Goal: Register for event/course

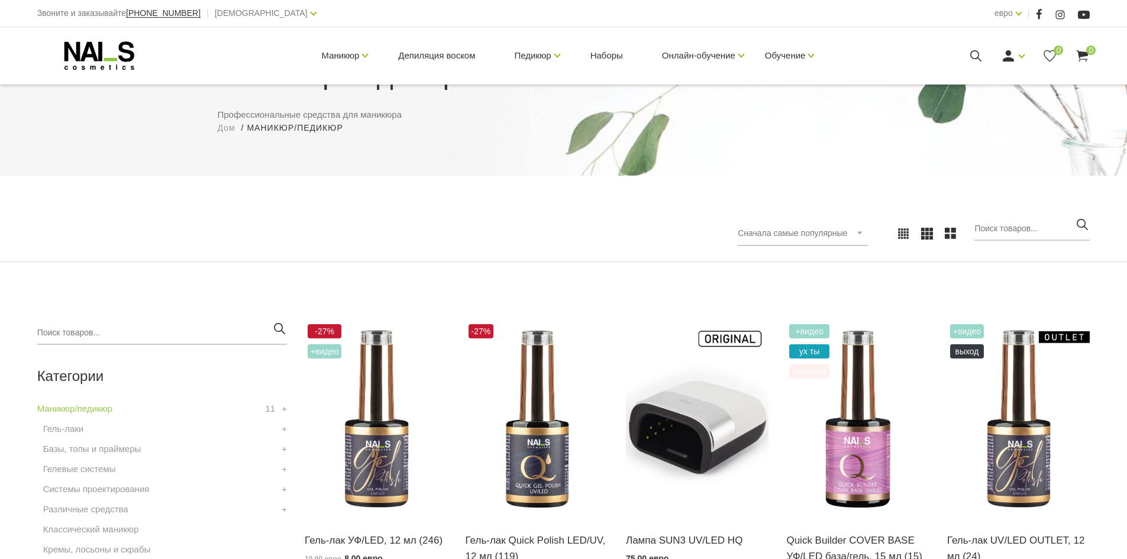
scroll to position [237, 0]
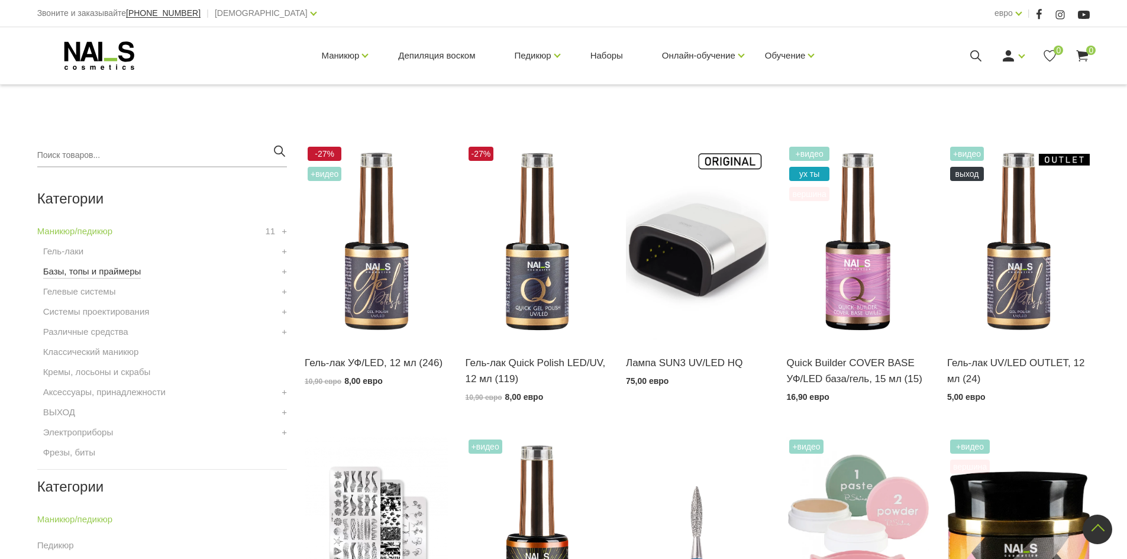
click at [134, 274] on font "Базы, топы и праймеры" at bounding box center [92, 271] width 98 height 10
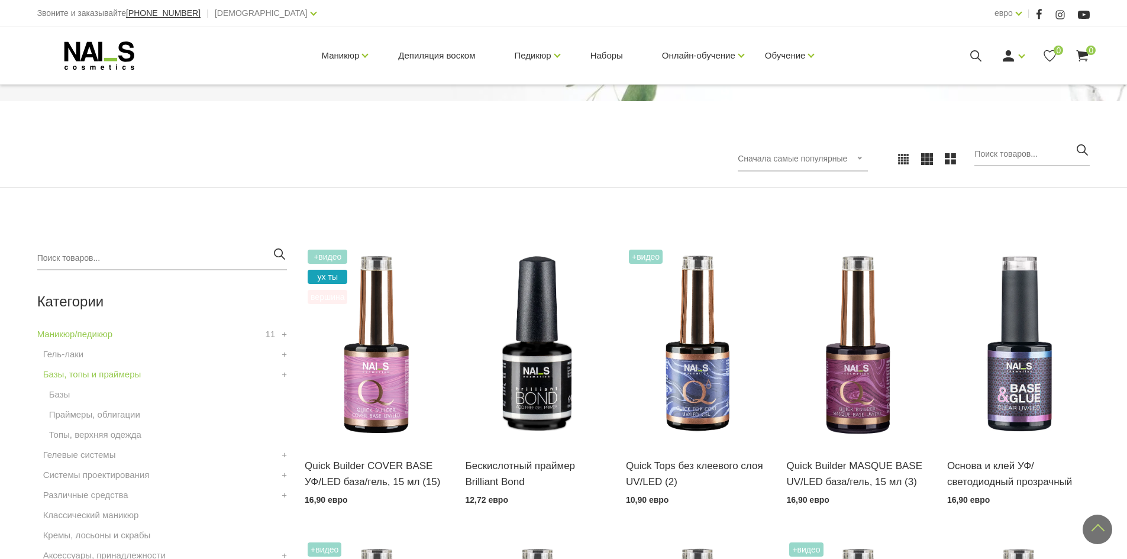
scroll to position [118, 0]
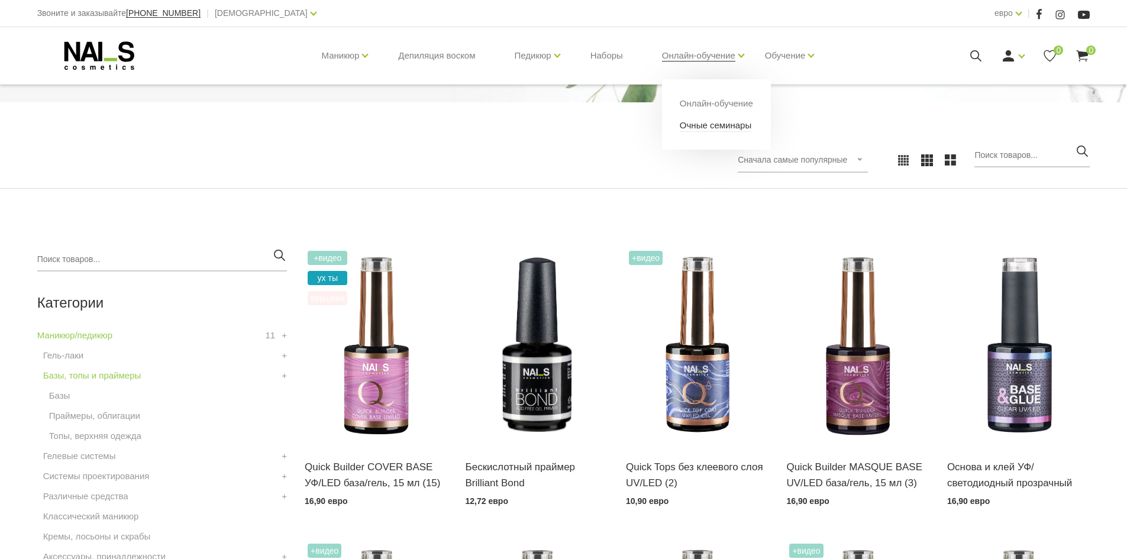
click at [713, 128] on font "Очные семинары" at bounding box center [716, 125] width 72 height 10
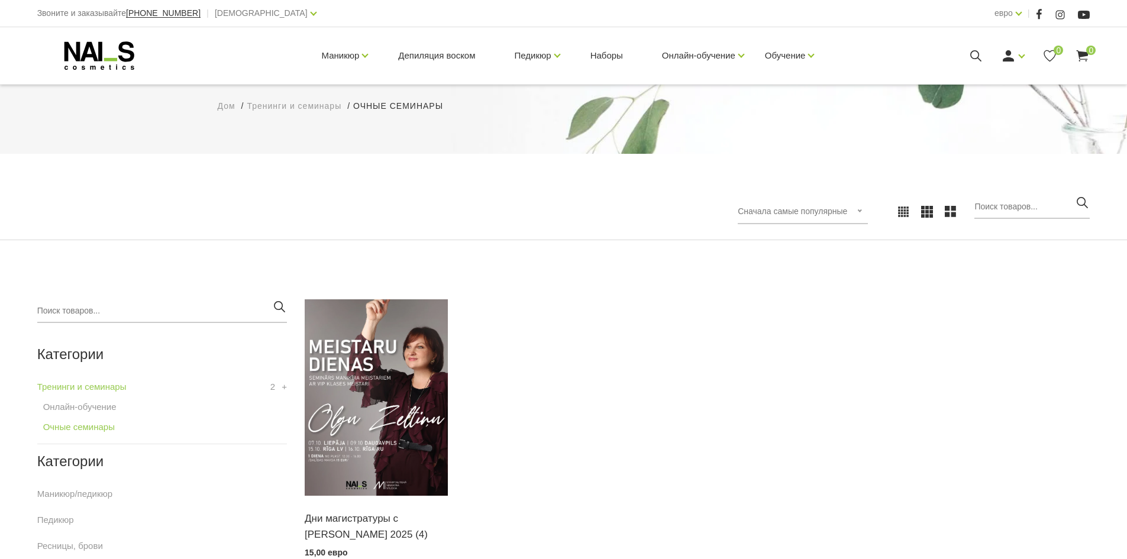
scroll to position [178, 0]
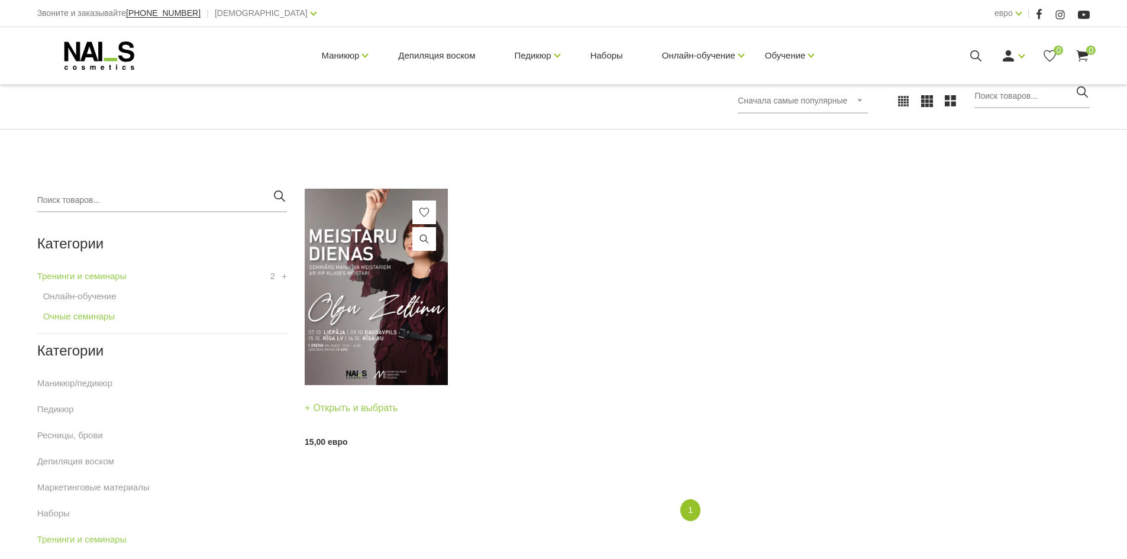
click at [394, 299] on img at bounding box center [376, 287] width 143 height 196
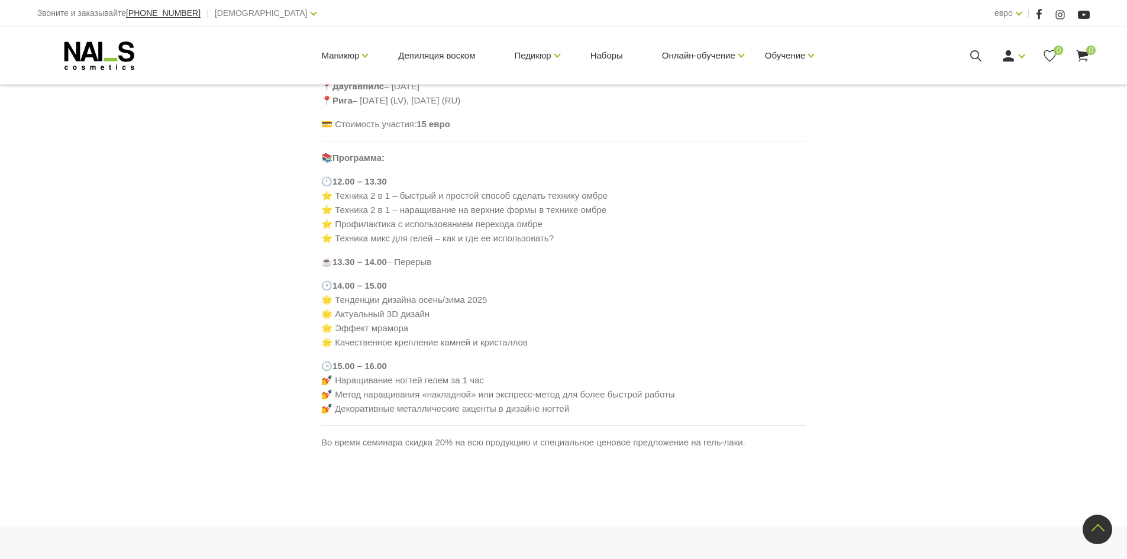
scroll to position [723, 0]
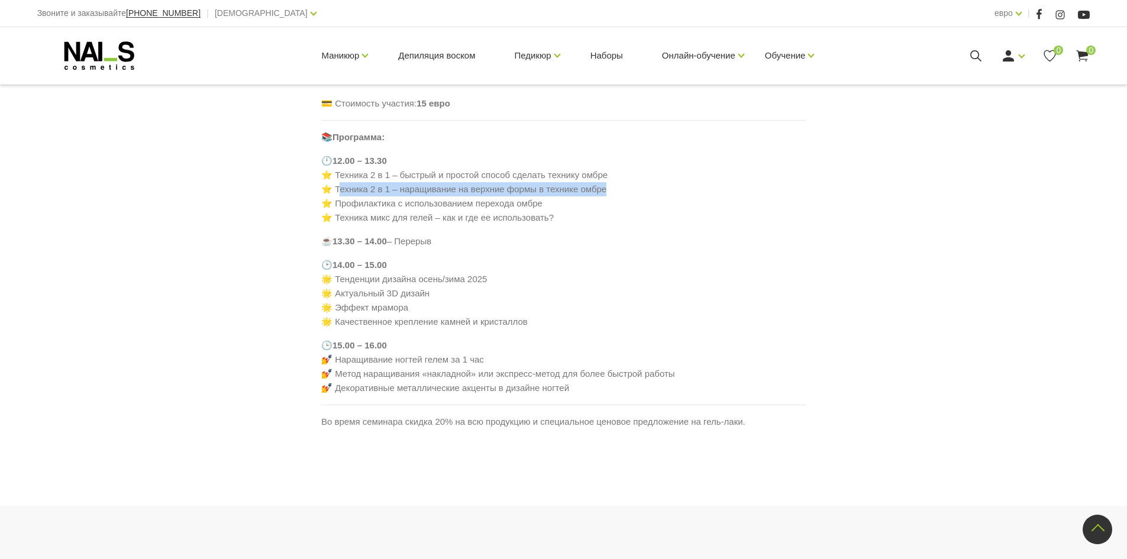
drag, startPoint x: 578, startPoint y: 203, endPoint x: 339, endPoint y: 205, distance: 239.1
click at [339, 205] on p "🕛 12.00 – 13.30 ⭐ Техника 2 в 1 – быстрый и простой способ сделать технику омбр…" at bounding box center [563, 189] width 485 height 71
click at [609, 199] on p "🕛 12.00 – 13.30 ⭐ Техника 2 в 1 – быстрый и простой способ сделать технику омбр…" at bounding box center [563, 189] width 485 height 71
drag, startPoint x: 605, startPoint y: 206, endPoint x: 337, endPoint y: 200, distance: 268.8
click at [337, 200] on p "🕛 12.00 – 13.30 ⭐ Техника 2 в 1 – быстрый и простой способ сделать технику омбр…" at bounding box center [563, 189] width 485 height 71
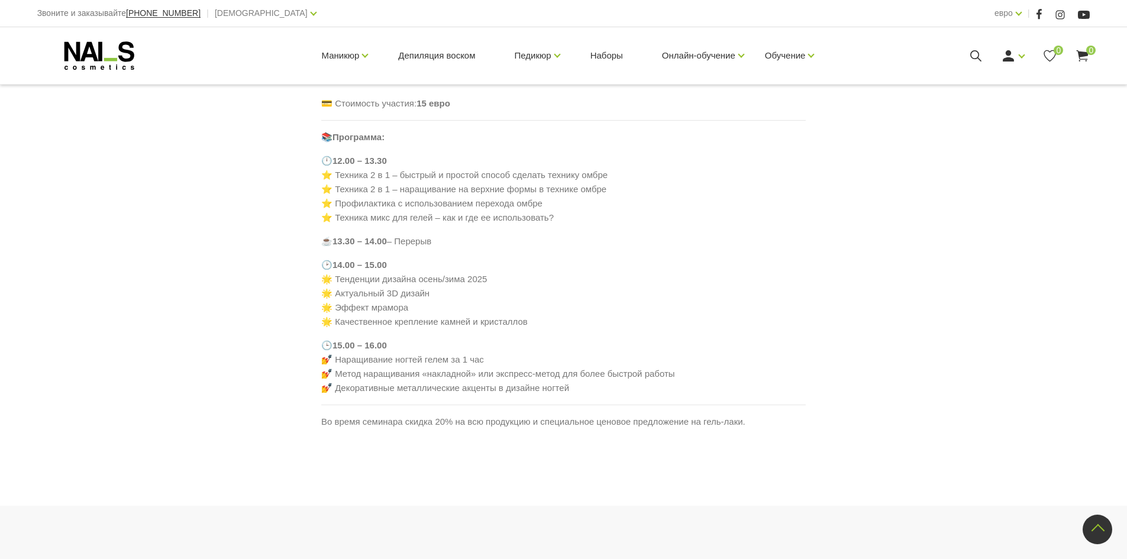
click at [682, 225] on p "🕛 12.00 – 13.30 ⭐ Техника 2 в 1 – быстрый и простой способ сделать технику омбр…" at bounding box center [563, 189] width 485 height 71
drag, startPoint x: 611, startPoint y: 175, endPoint x: 339, endPoint y: 180, distance: 272.9
click at [339, 180] on p "🕛 12.00 – 13.30 ⭐ Техника 2 в 1 – быстрый и простой способ сделать технику омбр…" at bounding box center [563, 189] width 485 height 71
click at [650, 195] on p "🕛 12.00 – 13.30 ⭐ Техника 2 в 1 – быстрый и простой способ сделать технику омбр…" at bounding box center [563, 189] width 485 height 71
drag, startPoint x: 600, startPoint y: 175, endPoint x: 452, endPoint y: 187, distance: 149.1
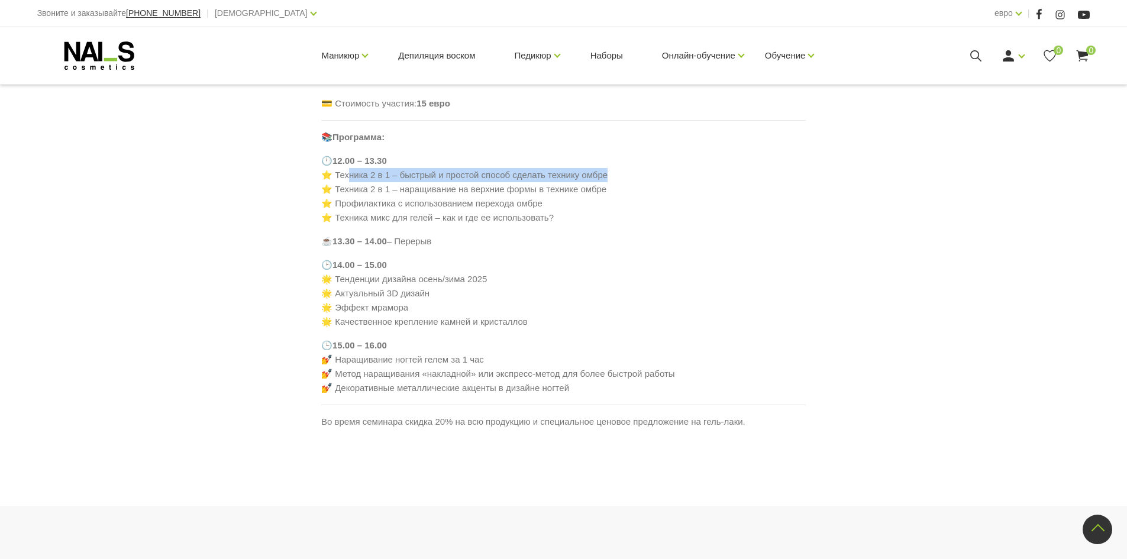
click at [344, 178] on font "⭐ Техника 2 в 1 – быстрый и простой способ сделать технику омбре" at bounding box center [464, 175] width 286 height 10
click at [594, 188] on p "🕛 12.00 – 13.30 ⭐ Техника 2 в 1 – быстрый и простой способ сделать технику омбр…" at bounding box center [563, 189] width 485 height 71
drag, startPoint x: 613, startPoint y: 176, endPoint x: 338, endPoint y: 175, distance: 274.6
click at [338, 175] on p "🕛 12.00 – 13.30 ⭐ Техника 2 в 1 – быстрый и простой способ сделать технику омбр…" at bounding box center [563, 189] width 485 height 71
copy font "Техника 2 в 1 – быстрый и простой способ сделать технику омбре"
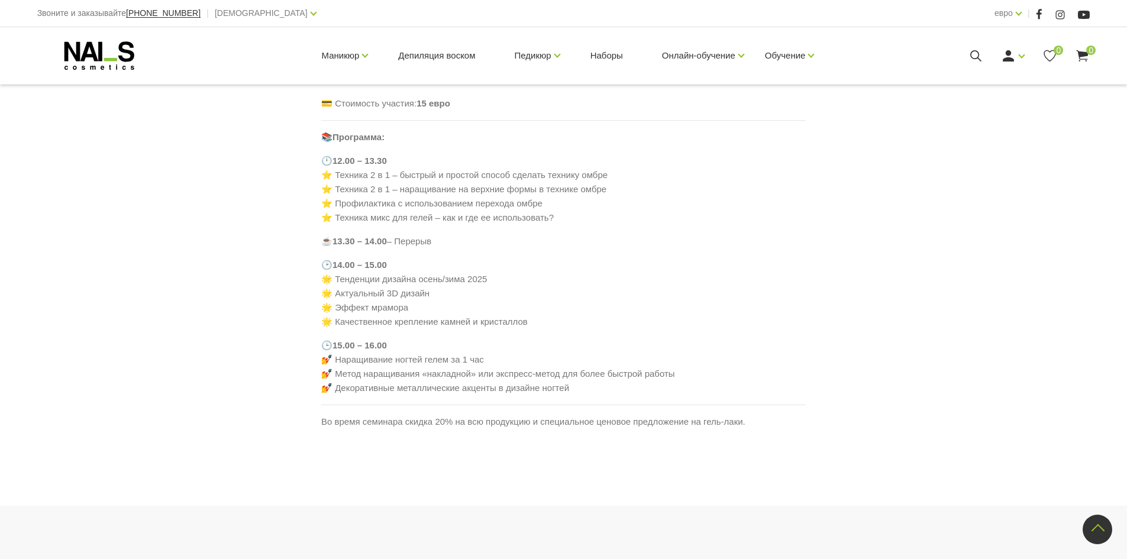
click at [736, 312] on p "🕑 14.00 – 15.00 🌟 Тенденции дизайна осень/зима 2025 🌟 Актуальный 3D дизайн 🌟 Эф…" at bounding box center [563, 293] width 485 height 71
drag, startPoint x: 407, startPoint y: 381, endPoint x: 338, endPoint y: 384, distance: 69.3
click at [338, 329] on p "🕑 14.00 – 15.00 🌟 Тенденции дизайна осень/зима 2025 🌟 Актуальный 3D дизайн 🌟 Эф…" at bounding box center [563, 293] width 485 height 71
click at [595, 329] on p "🕑 14.00 – 15.00 🌟 Тенденции дизайна осень/зима 2025 🌟 Актуальный 3D дизайн 🌟 Эф…" at bounding box center [563, 293] width 485 height 71
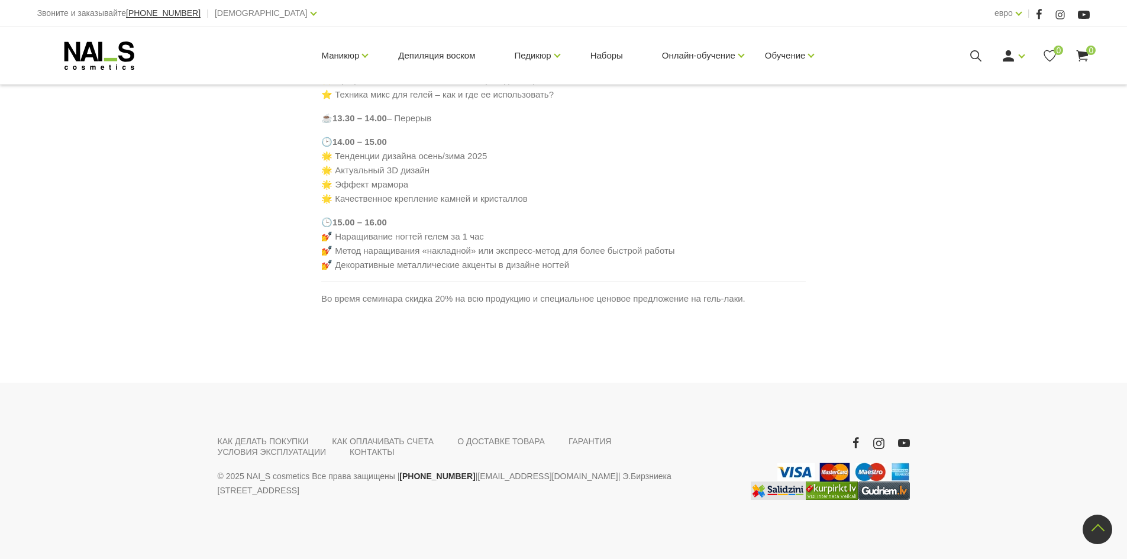
scroll to position [900, 0]
drag, startPoint x: 572, startPoint y: 324, endPoint x: 339, endPoint y: 330, distance: 233.8
click at [339, 272] on p "🕒 15.00 – 16.00 💅 Наращивание ногтей гелем за 1 час 💅 Метод наращивания «наклад…" at bounding box center [563, 243] width 485 height 57
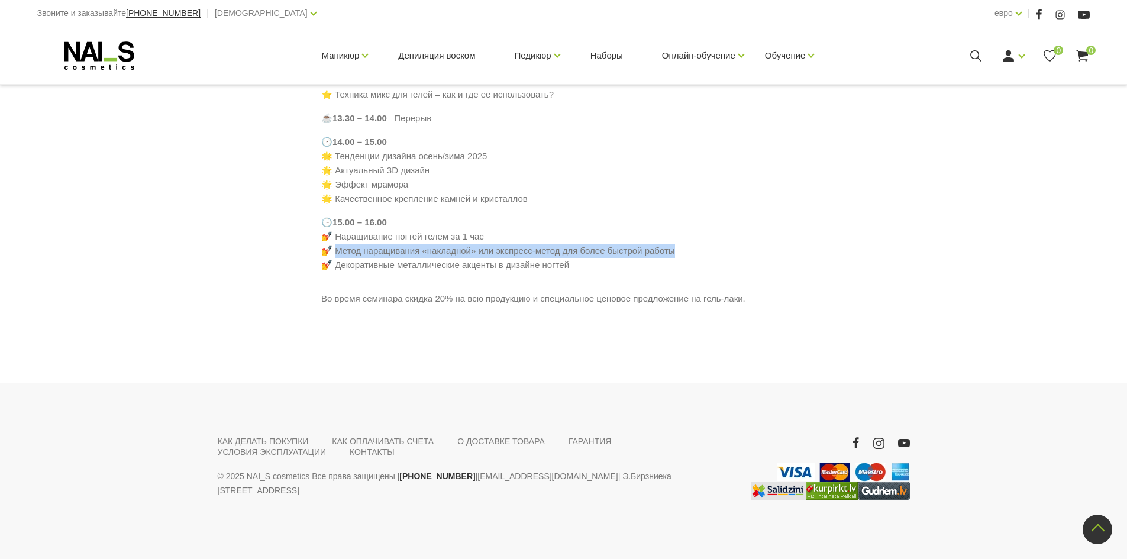
drag, startPoint x: 673, startPoint y: 295, endPoint x: 336, endPoint y: 295, distance: 336.7
click at [336, 272] on p "🕒 15.00 – 16.00 💅 Наращивание ногтей гелем за 1 час 💅 Метод наращивания «наклад…" at bounding box center [563, 243] width 485 height 57
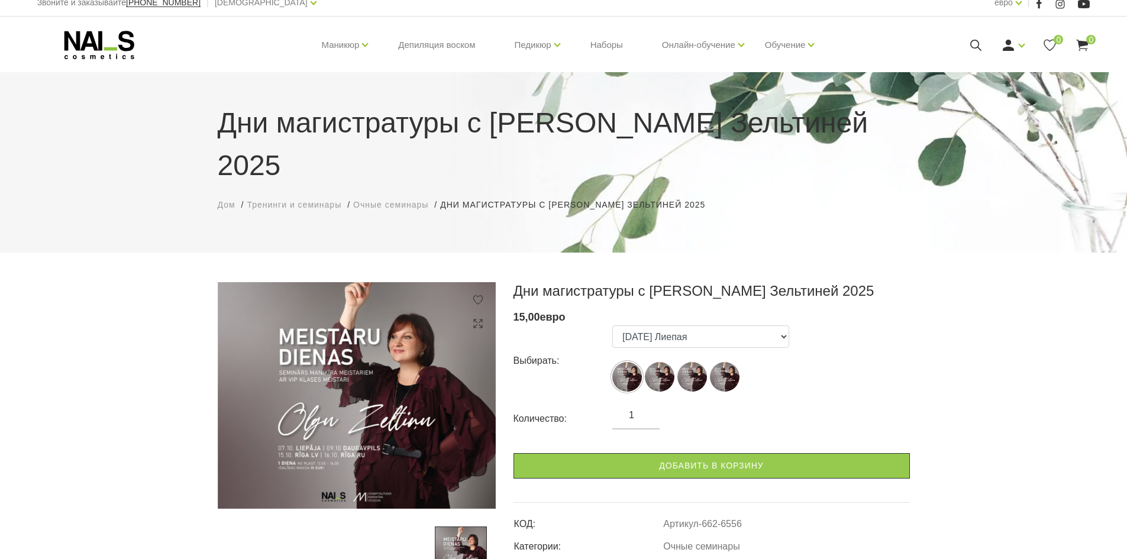
scroll to position [0, 0]
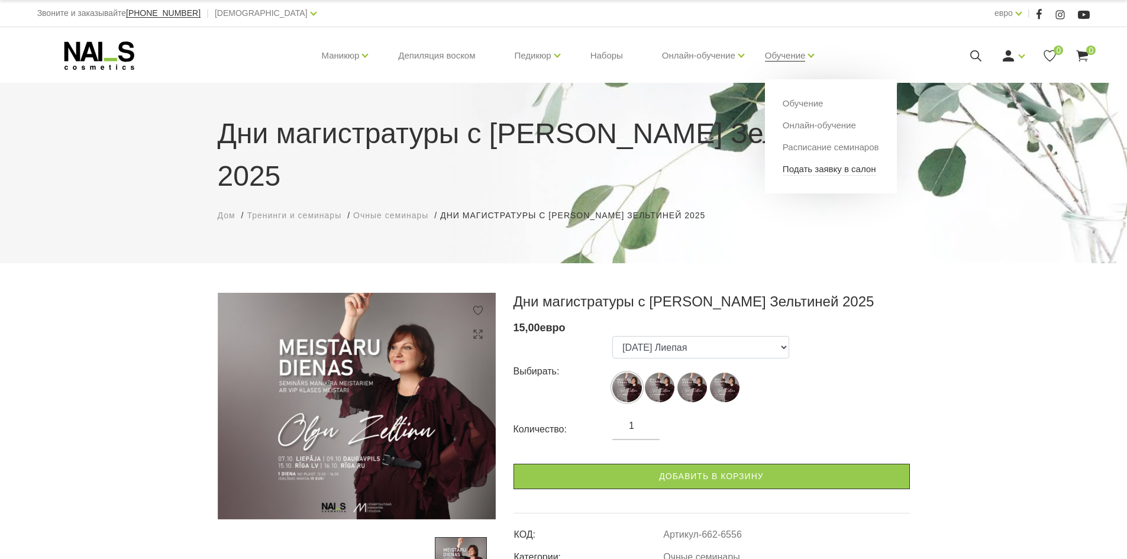
click at [820, 165] on font "Подать заявку в салон" at bounding box center [830, 169] width 94 height 10
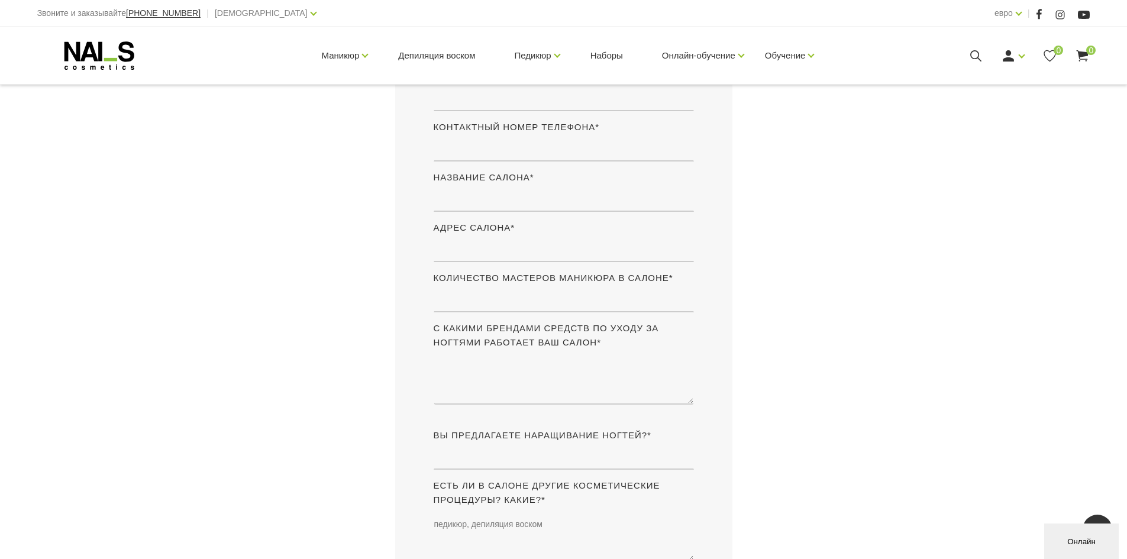
scroll to position [355, 0]
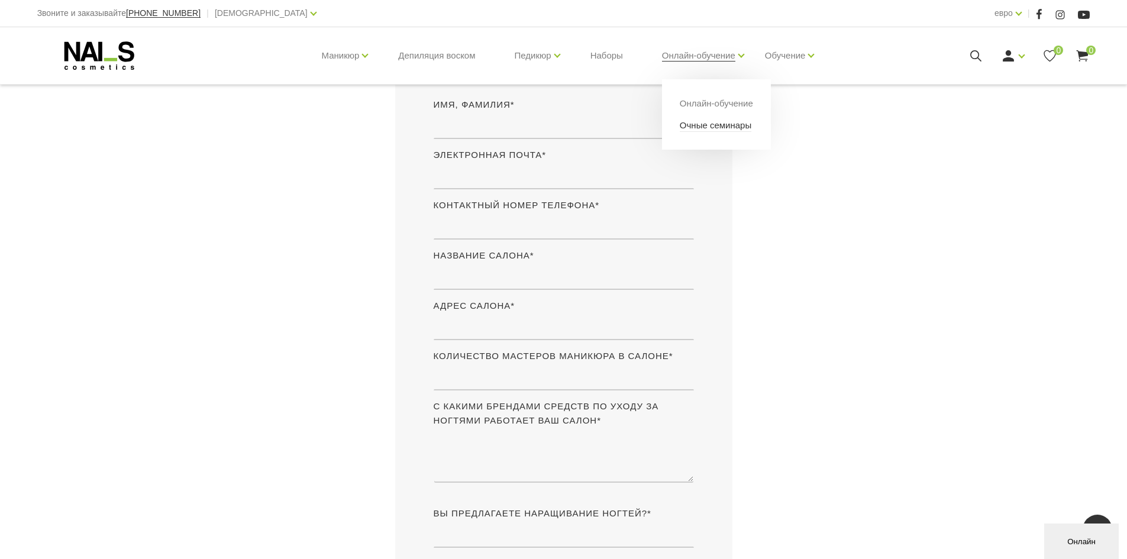
click at [730, 128] on font "Очные семинары" at bounding box center [716, 125] width 72 height 10
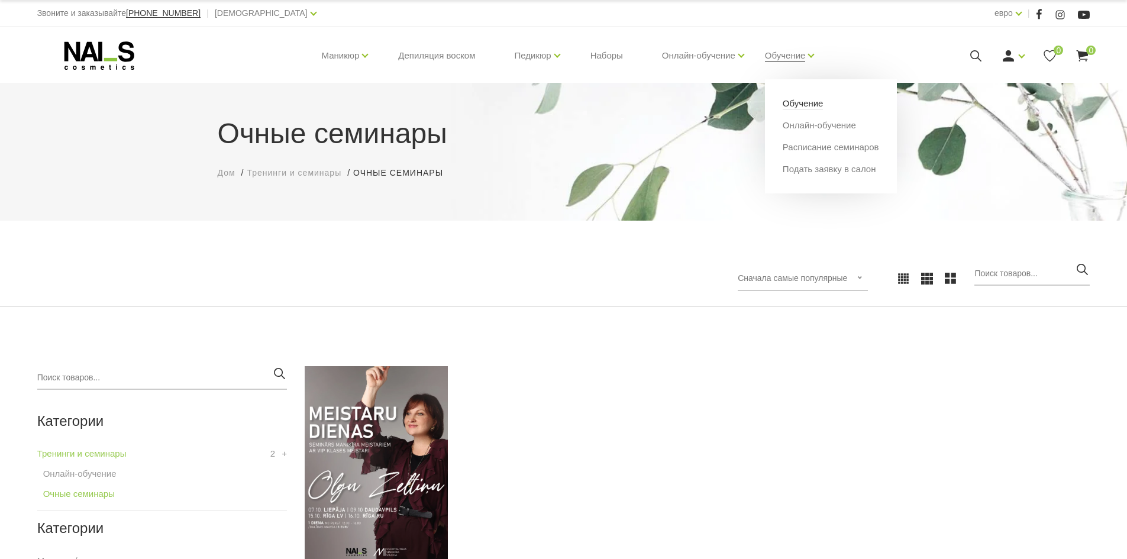
click at [800, 105] on font "Обучение" at bounding box center [803, 103] width 41 height 10
